Goal: Task Accomplishment & Management: Complete application form

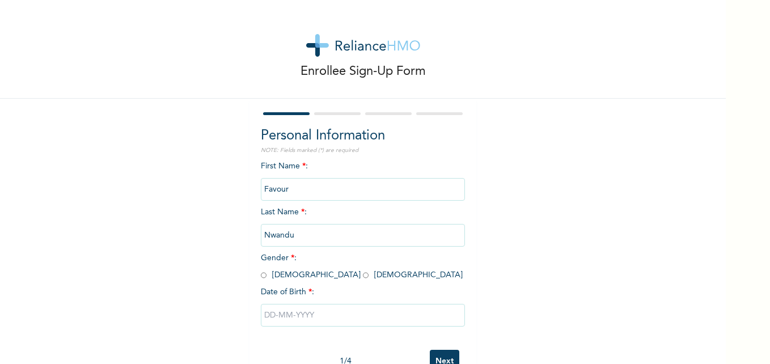
scroll to position [35, 0]
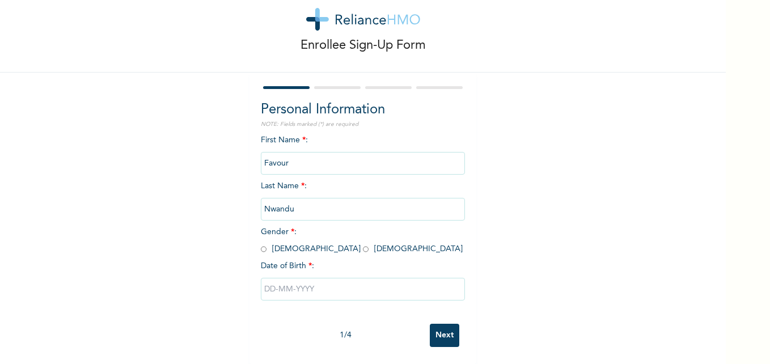
click at [294, 241] on span "Gender * : [DEMOGRAPHIC_DATA] [DEMOGRAPHIC_DATA]" at bounding box center [362, 240] width 202 height 25
click at [363, 244] on input "radio" at bounding box center [366, 249] width 6 height 11
radio input "true"
click at [292, 283] on input "text" at bounding box center [363, 289] width 204 height 23
select select "7"
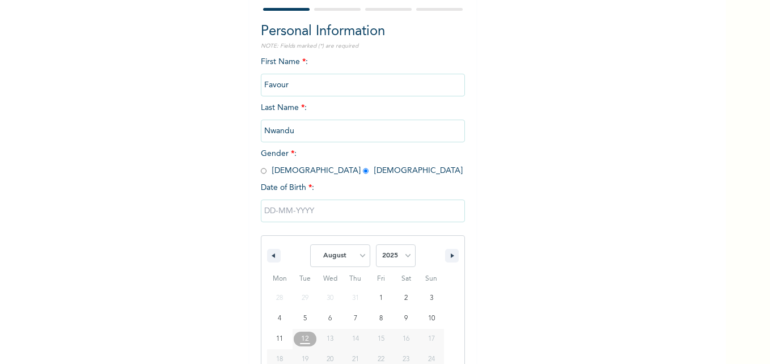
scroll to position [151, 0]
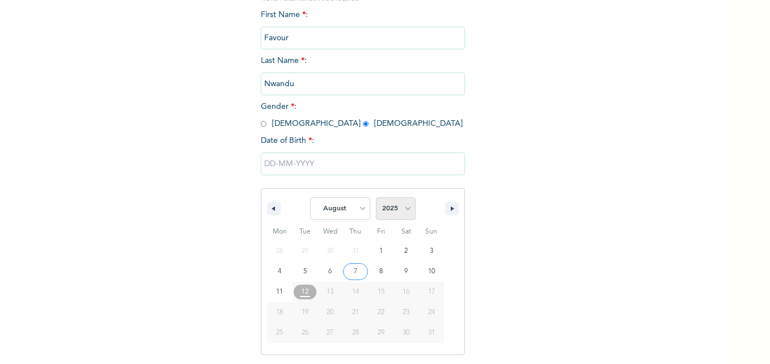
click at [405, 209] on select "2025 2024 2023 2022 2021 2020 2019 2018 2017 2016 2015 2014 2013 2012 2011 2010…" at bounding box center [396, 208] width 40 height 23
select select "2000"
click at [376, 198] on select "2025 2024 2023 2022 2021 2020 2019 2018 2017 2016 2015 2014 2013 2012 2011 2010…" at bounding box center [396, 208] width 40 height 23
click at [357, 209] on select "January February March April May June July August September October November De…" at bounding box center [340, 208] width 60 height 23
select select "4"
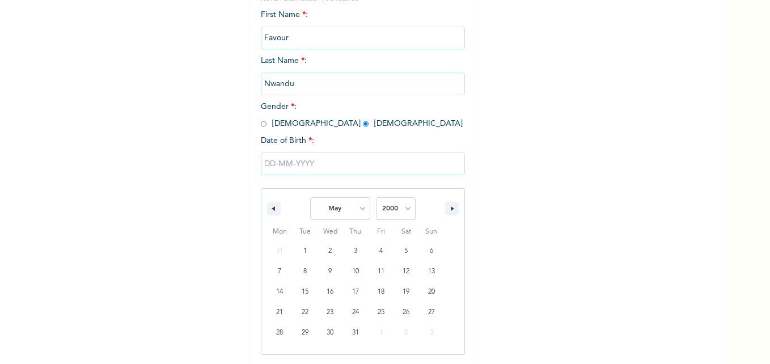
click at [310, 198] on select "January February March April May June July August September October November De…" at bounding box center [340, 208] width 60 height 23
type input "[DATE]"
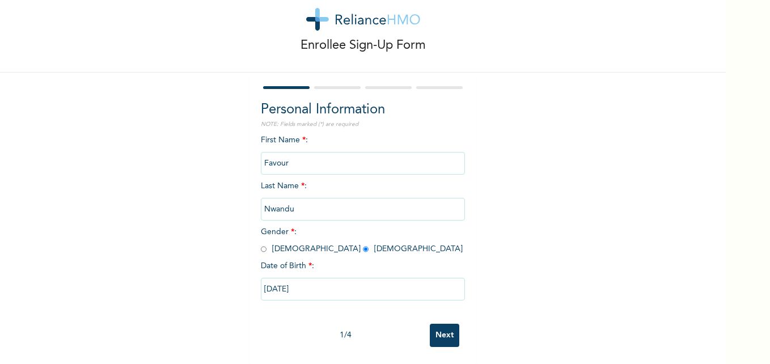
click at [445, 324] on input "Next" at bounding box center [444, 335] width 29 height 23
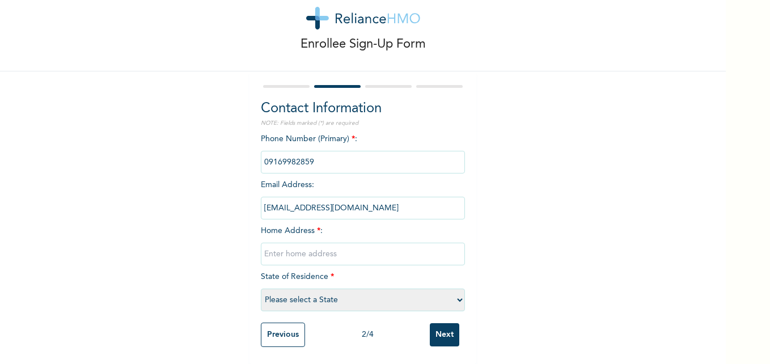
click at [386, 250] on input "text" at bounding box center [363, 254] width 204 height 23
type input "[STREET_ADDRESS][PERSON_NAME]"
click at [452, 295] on select "Please select a State [PERSON_NAME] (FCT) [PERSON_NAME] Ibom [GEOGRAPHIC_DATA] …" at bounding box center [363, 300] width 204 height 23
select select "25"
click at [261, 289] on select "Please select a State [PERSON_NAME] (FCT) [PERSON_NAME] Ibom [GEOGRAPHIC_DATA] …" at bounding box center [363, 300] width 204 height 23
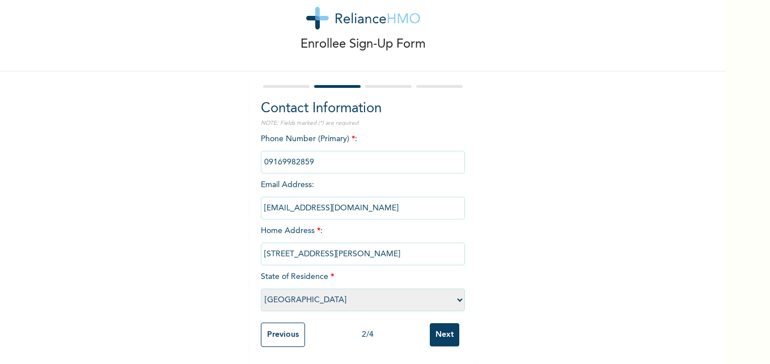
scroll to position [36, 0]
click at [447, 323] on input "Next" at bounding box center [444, 334] width 29 height 23
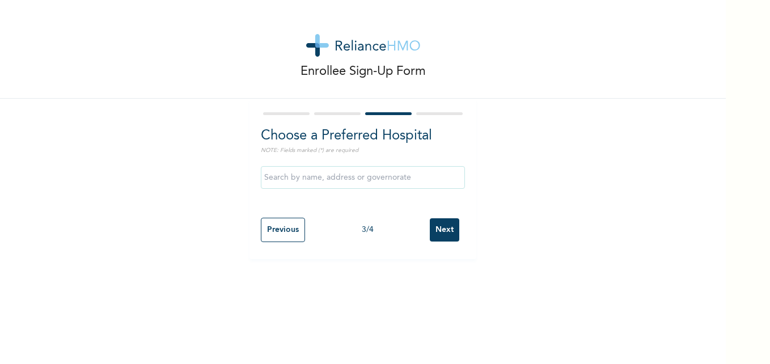
scroll to position [0, 0]
click at [440, 235] on input "Next" at bounding box center [444, 229] width 29 height 23
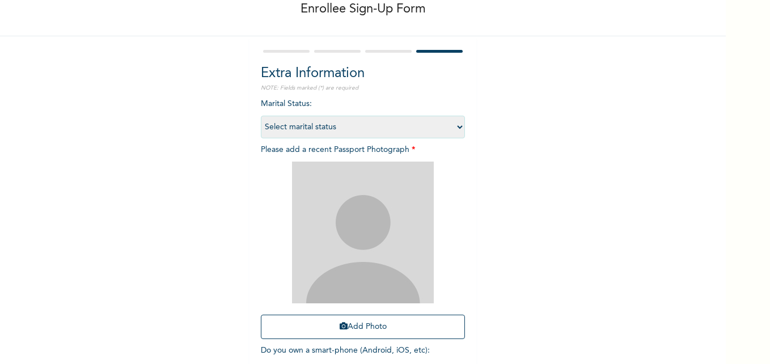
scroll to position [63, 0]
click at [455, 130] on select "Select marital status [DEMOGRAPHIC_DATA] Married [DEMOGRAPHIC_DATA] Widow/[DEMO…" at bounding box center [363, 126] width 204 height 23
select select "2"
click at [261, 115] on select "Select marital status [DEMOGRAPHIC_DATA] Married [DEMOGRAPHIC_DATA] Widow/[DEMO…" at bounding box center [363, 126] width 204 height 23
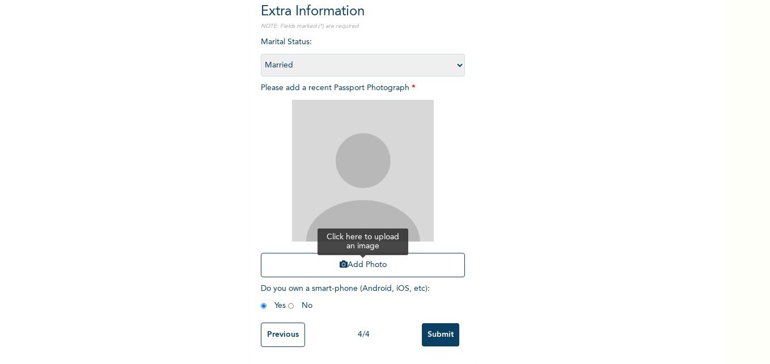
click at [374, 253] on button "Add Photo" at bounding box center [363, 265] width 204 height 24
drag, startPoint x: 417, startPoint y: 316, endPoint x: 405, endPoint y: 196, distance: 120.8
click at [405, 196] on form "Extra Information NOTE: Fields marked (*) are required Marital Status : Select …" at bounding box center [363, 169] width 204 height 367
click at [381, 253] on button "Add Photo" at bounding box center [363, 265] width 204 height 24
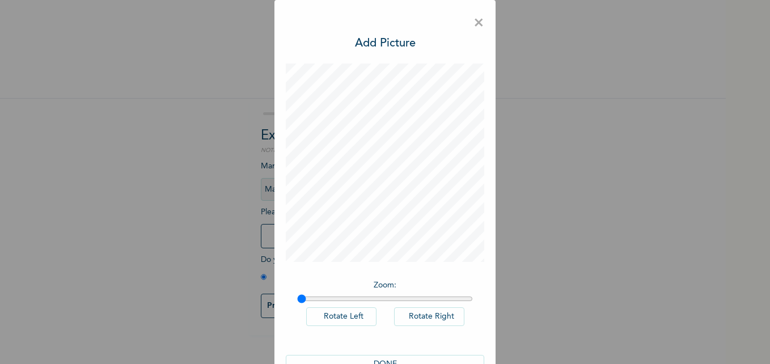
scroll to position [32, 0]
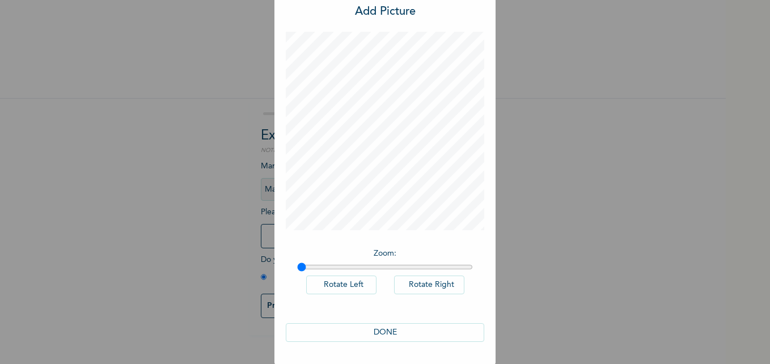
click at [396, 331] on button "DONE" at bounding box center [385, 332] width 198 height 19
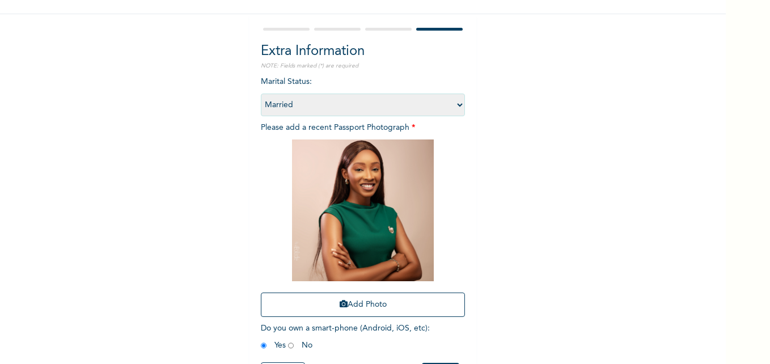
scroll to position [133, 0]
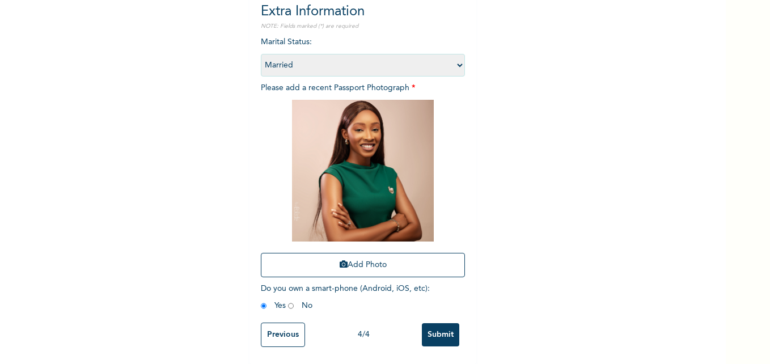
click at [441, 328] on input "Submit" at bounding box center [440, 334] width 37 height 23
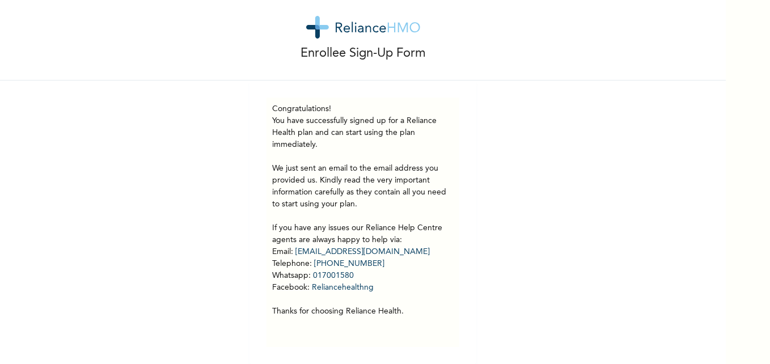
scroll to position [0, 0]
